Goal: Information Seeking & Learning: Learn about a topic

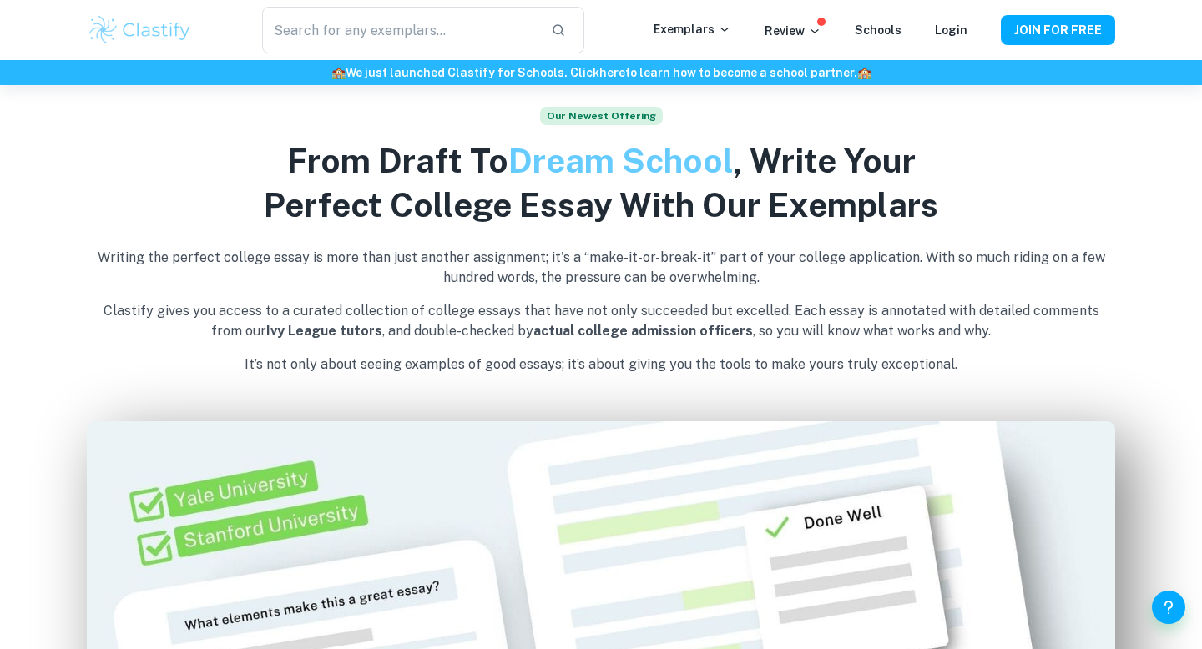
scroll to position [915, 0]
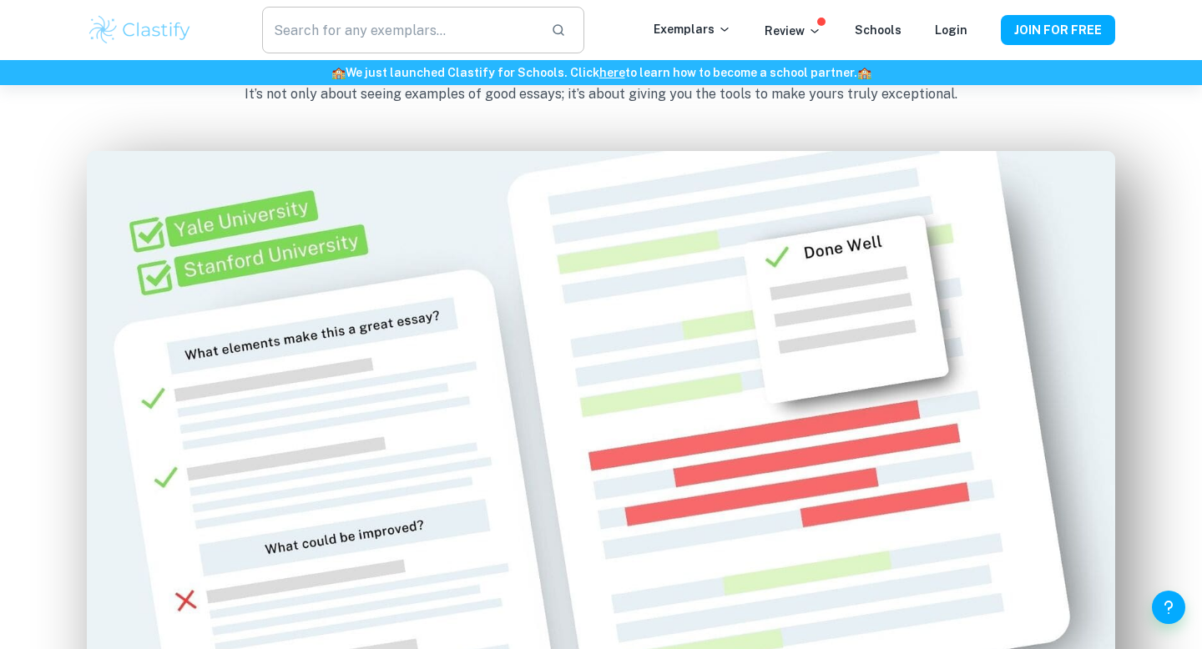
click at [447, 13] on input "text" at bounding box center [399, 30] width 275 height 47
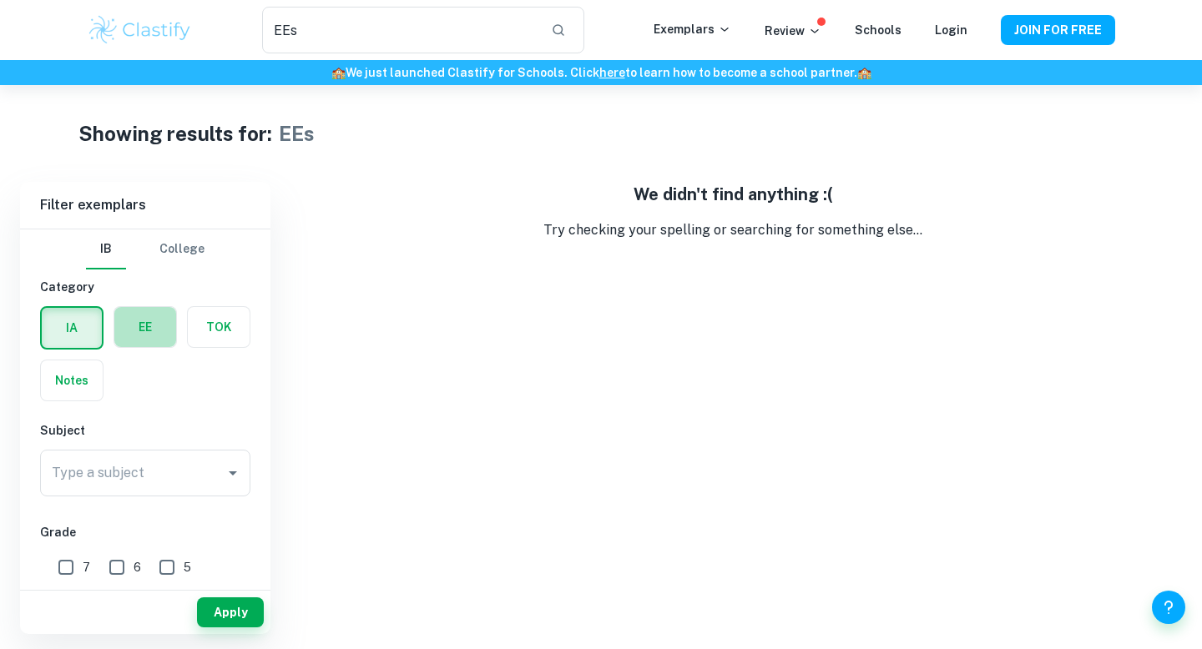
click at [161, 334] on label "button" at bounding box center [145, 327] width 62 height 40
click at [0, 0] on input "radio" at bounding box center [0, 0] width 0 height 0
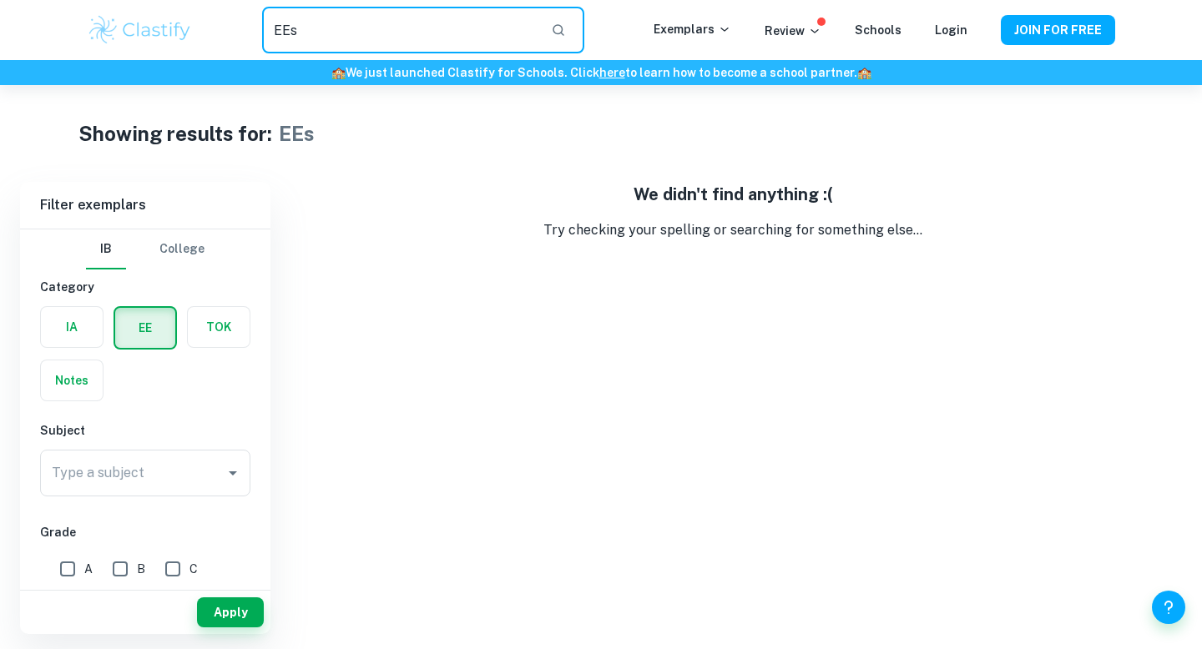
click at [361, 49] on input "EEs" at bounding box center [399, 30] width 275 height 47
type input "E"
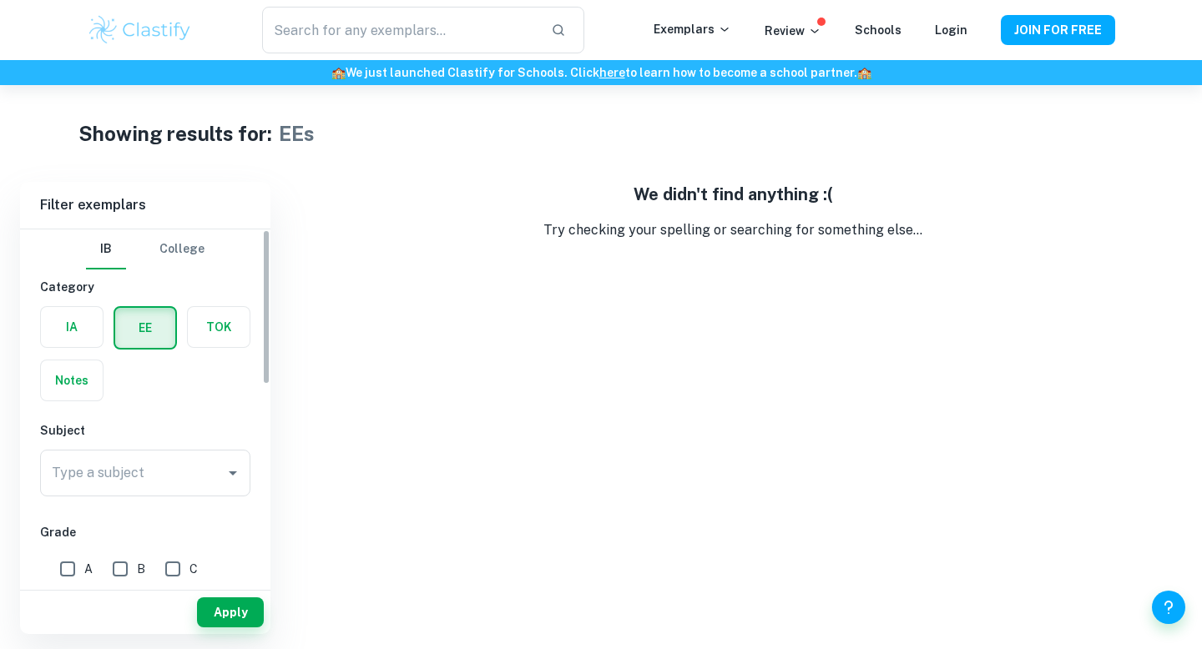
click at [114, 255] on button "IB" at bounding box center [106, 250] width 40 height 40
click at [137, 324] on label "button" at bounding box center [145, 328] width 60 height 40
click at [0, 0] on input "radio" at bounding box center [0, 0] width 0 height 0
click at [250, 617] on button "Apply" at bounding box center [230, 613] width 67 height 30
type input "EEs"
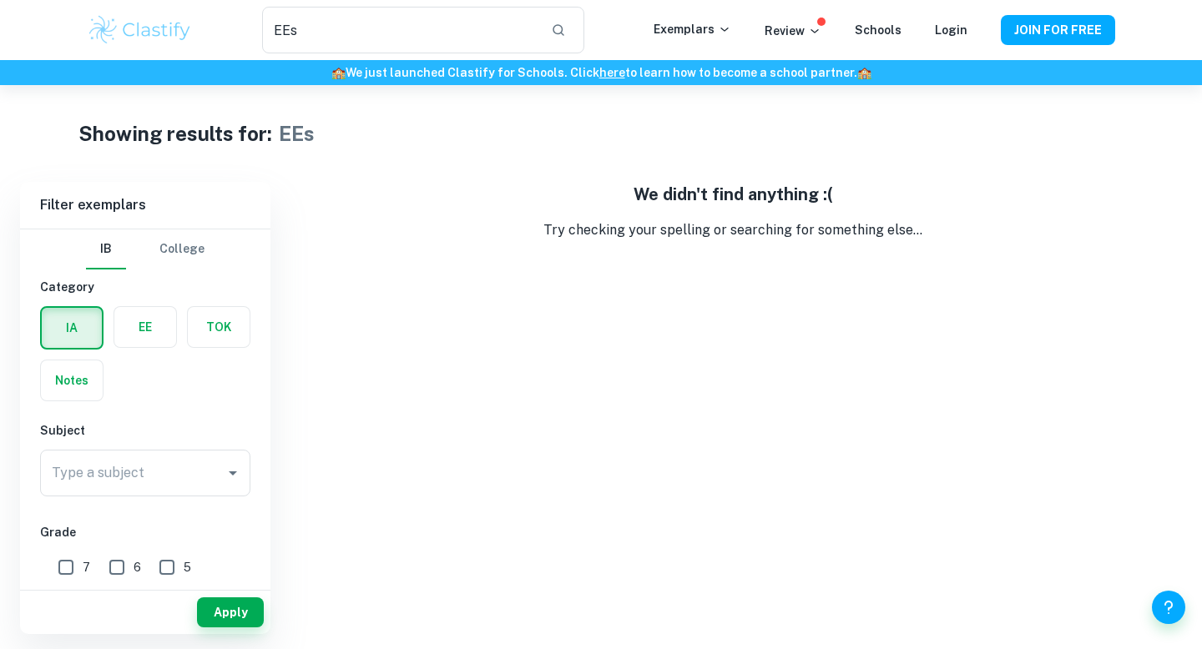
click at [145, 326] on label "button" at bounding box center [145, 327] width 62 height 40
click at [0, 0] on input "radio" at bounding box center [0, 0] width 0 height 0
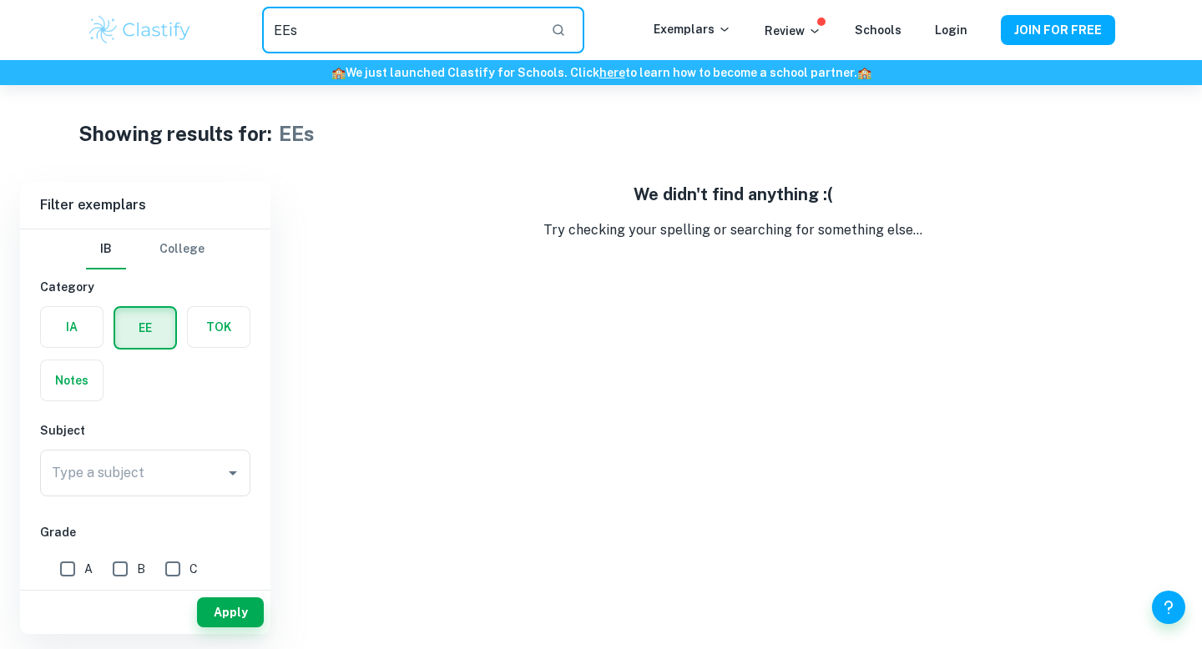
drag, startPoint x: 412, startPoint y: 28, endPoint x: 243, endPoint y: 27, distance: 168.6
click at [243, 27] on div "EEs ​" at bounding box center [423, 30] width 461 height 47
type input "\"
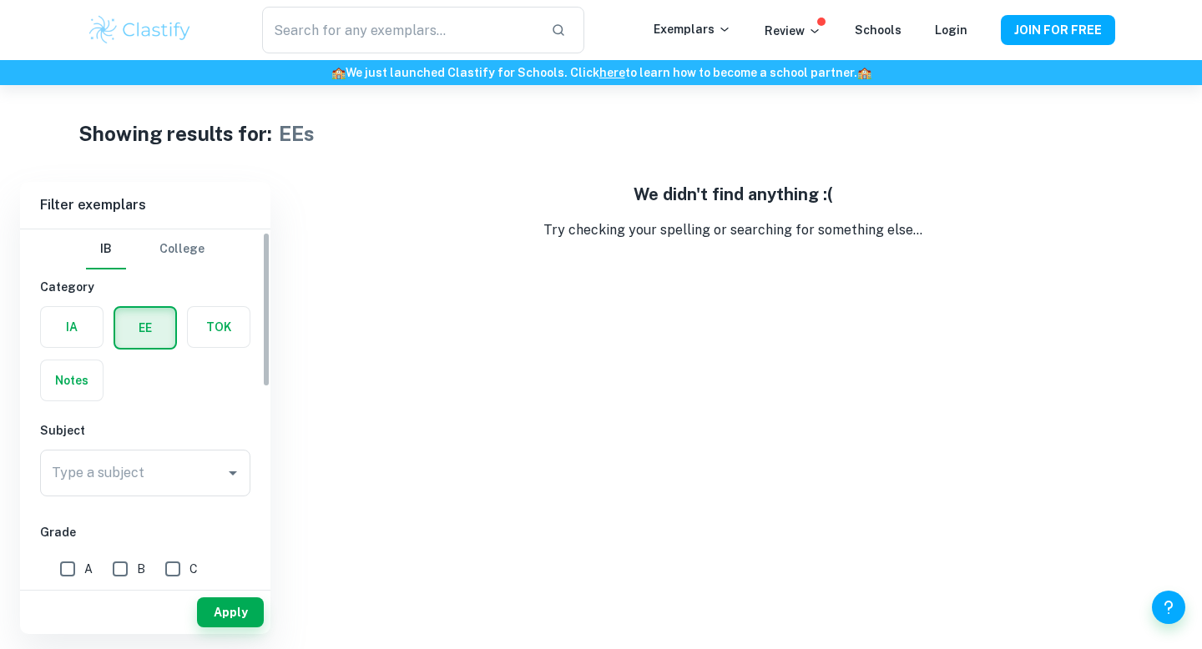
scroll to position [87, 0]
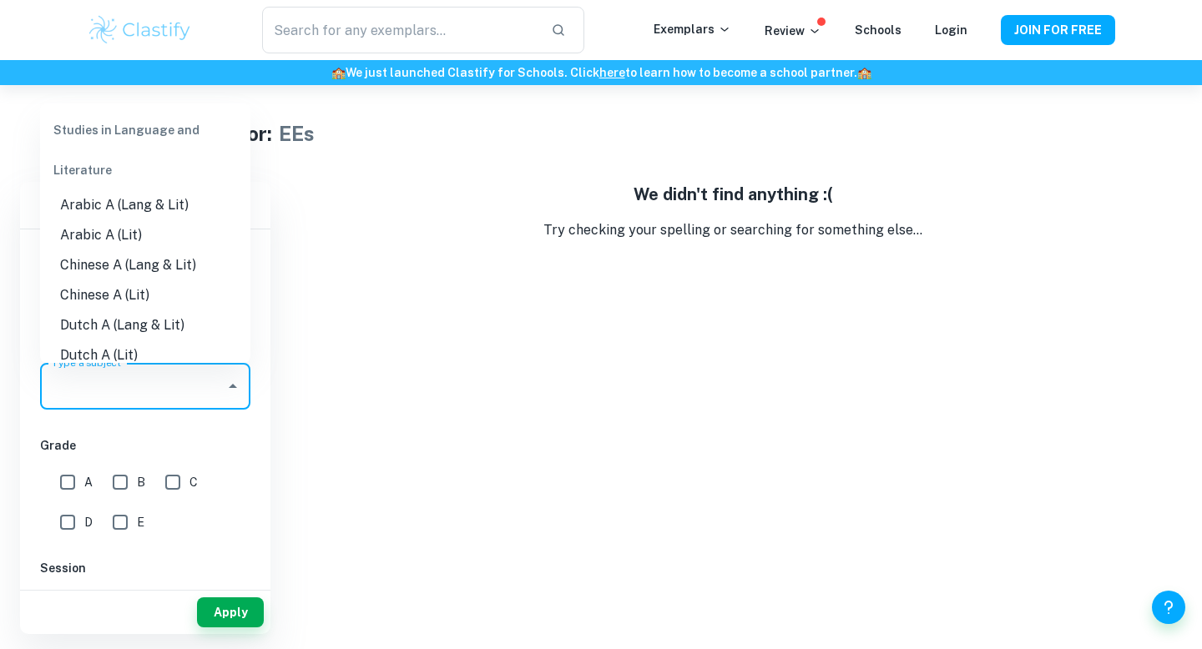
click at [143, 387] on input "Type a subject" at bounding box center [133, 387] width 170 height 32
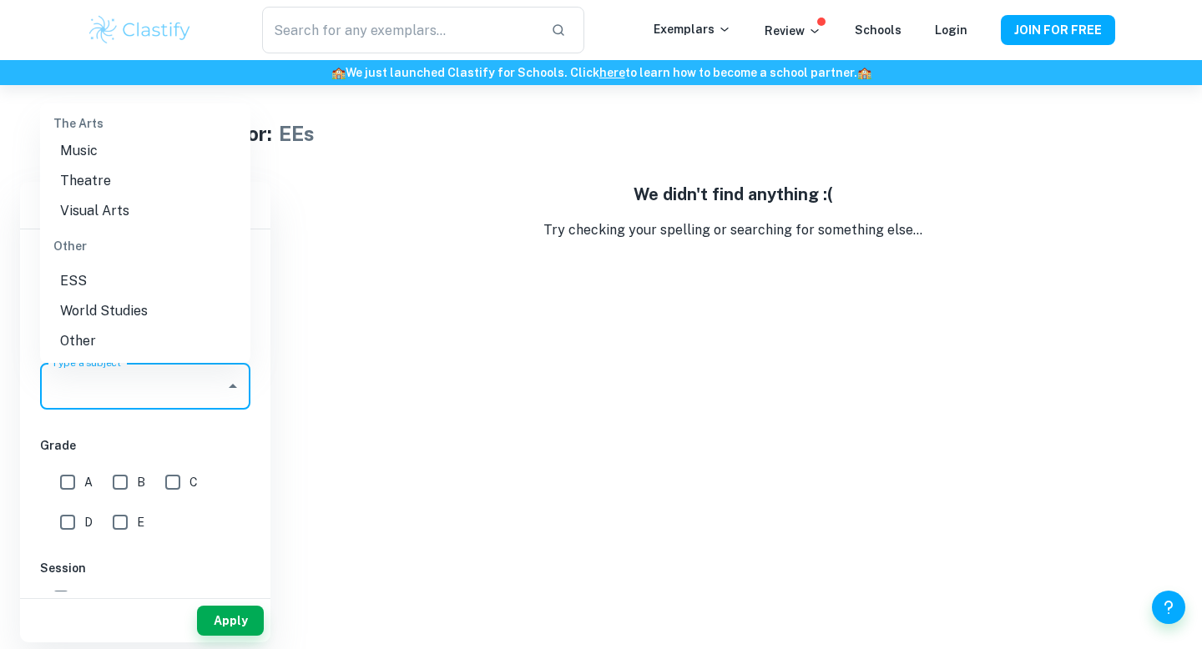
scroll to position [11, 0]
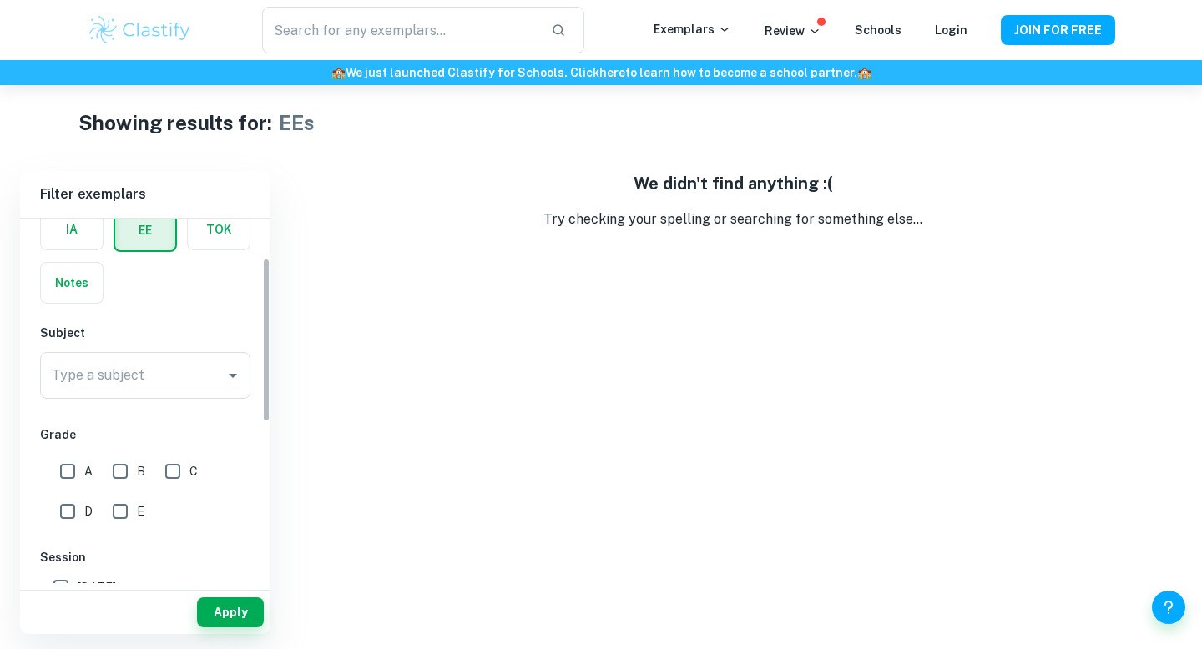
click at [138, 407] on div "IB College Category IA EE TOK Notes Subject Type a subject Type a subject Grade…" at bounding box center [145, 535] width 250 height 806
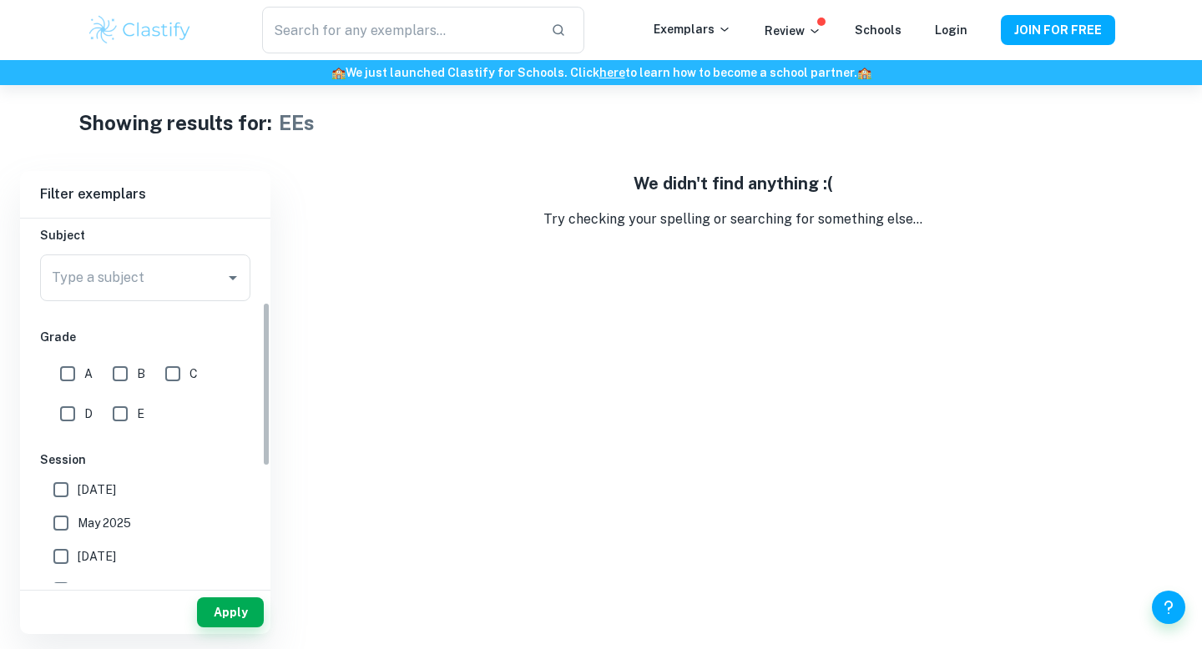
scroll to position [270, 0]
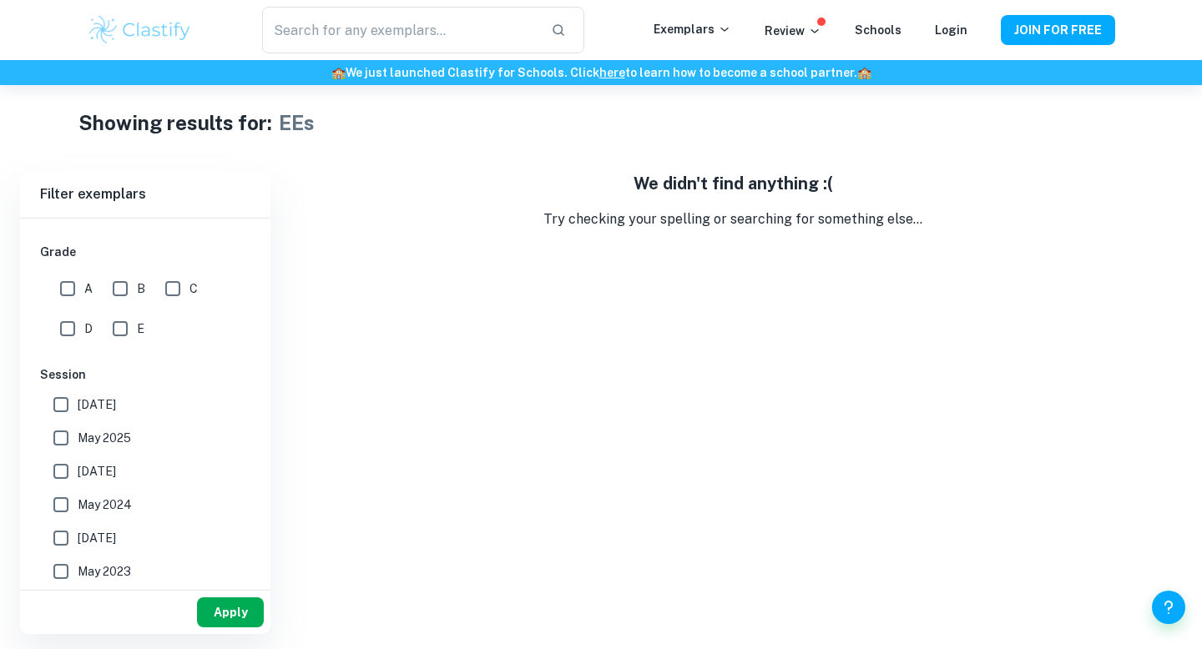
click at [210, 599] on button "Apply" at bounding box center [230, 613] width 67 height 30
type input "EEs"
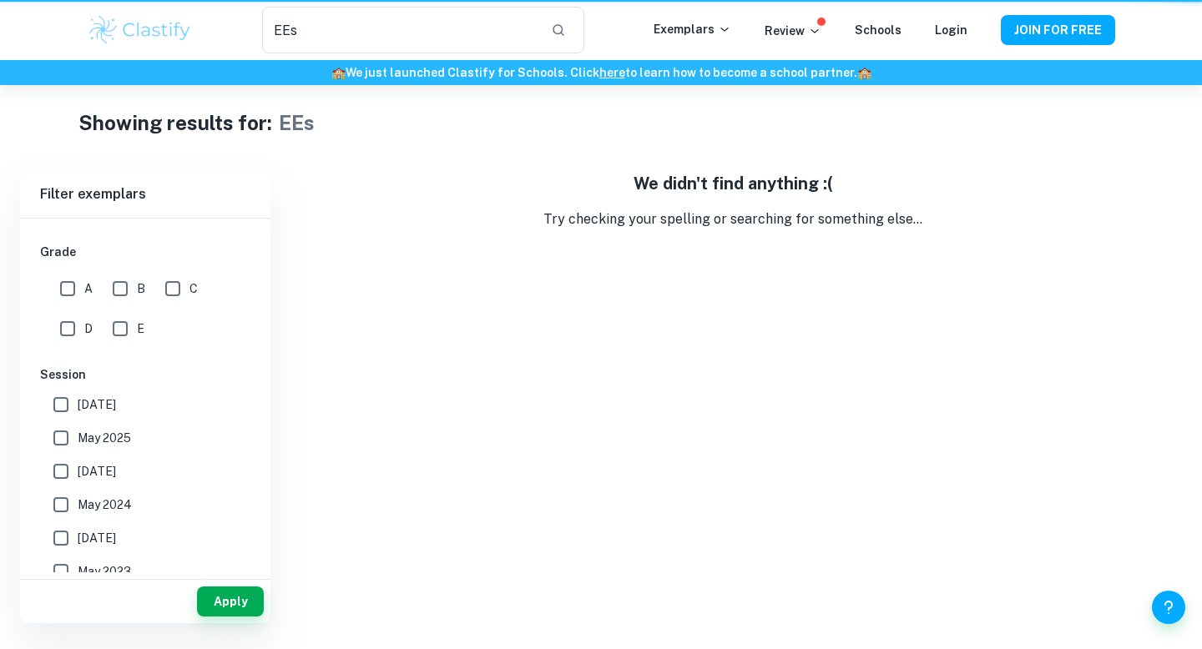
scroll to position [0, 0]
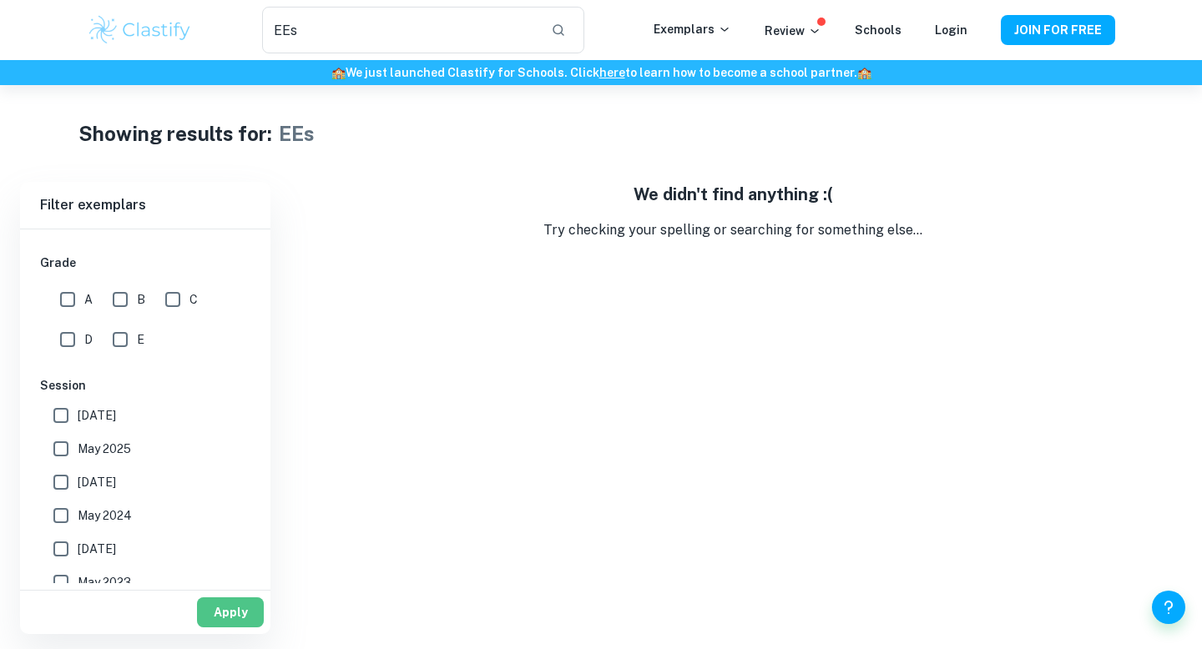
click at [210, 599] on button "Apply" at bounding box center [230, 613] width 67 height 30
